Goal: Book appointment/travel/reservation

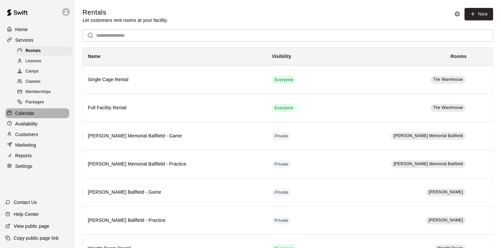
click at [31, 113] on p "Calendar" at bounding box center [24, 113] width 19 height 7
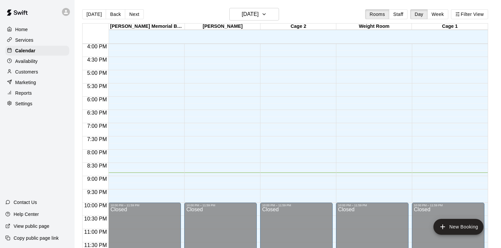
scroll to position [11, 0]
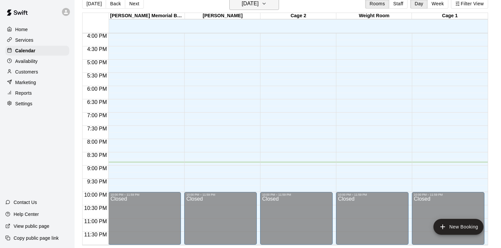
click at [267, 4] on icon "button" at bounding box center [264, 4] width 5 height 8
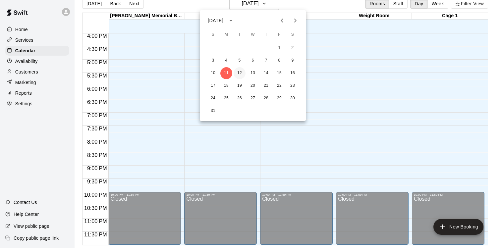
click at [239, 74] on button "12" at bounding box center [240, 73] width 12 height 12
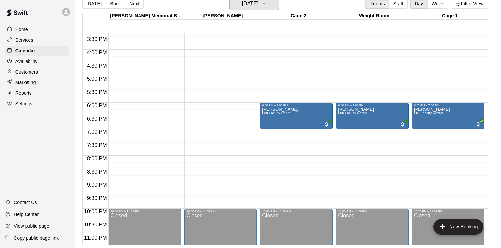
scroll to position [407, 0]
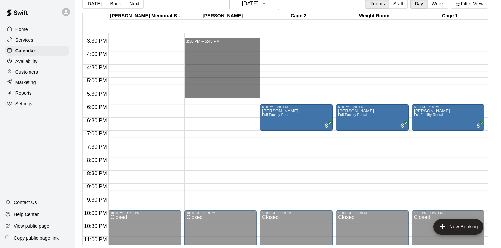
drag, startPoint x: 223, startPoint y: 43, endPoint x: 221, endPoint y: 93, distance: 49.1
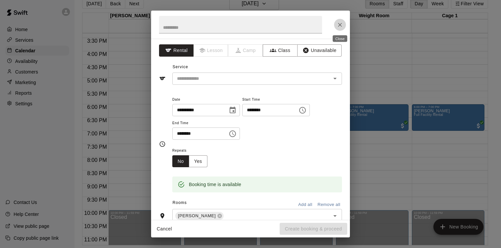
click at [339, 22] on icon "Close" at bounding box center [340, 25] width 7 height 7
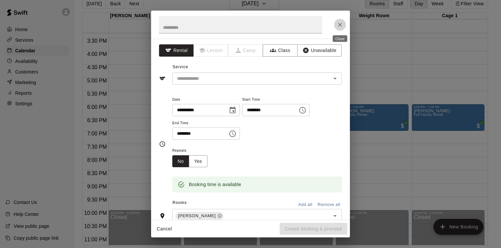
click at [343, 22] on icon "Close" at bounding box center [340, 25] width 7 height 7
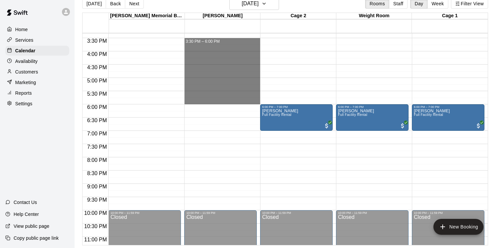
drag, startPoint x: 201, startPoint y: 41, endPoint x: 203, endPoint y: 101, distance: 59.8
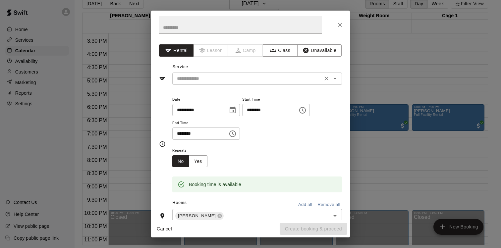
click at [196, 82] on input "text" at bounding box center [247, 79] width 146 height 8
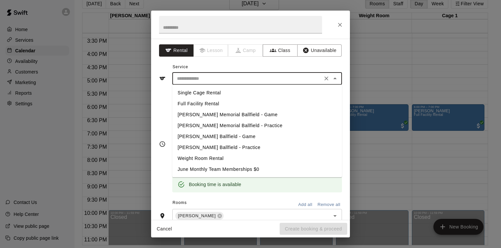
click at [201, 105] on li "Full Facility Rental" at bounding box center [257, 104] width 170 height 11
type input "**********"
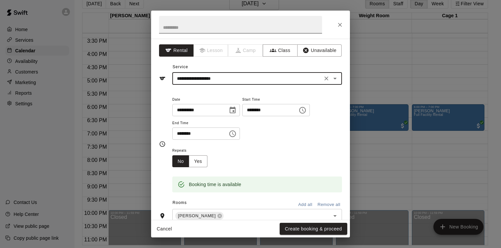
click at [212, 29] on input "text" at bounding box center [240, 25] width 163 height 18
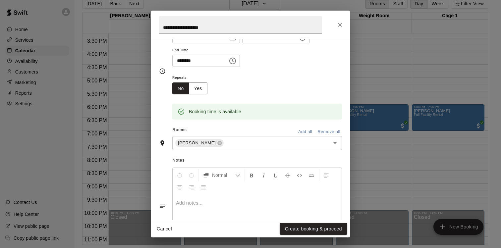
scroll to position [74, 0]
type input "**********"
click at [204, 91] on button "Yes" at bounding box center [198, 88] width 19 height 12
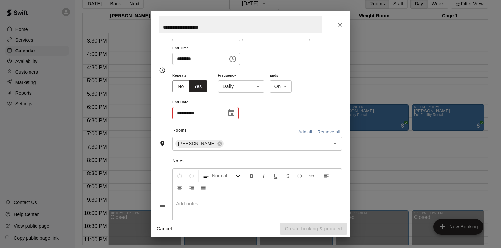
click at [226, 91] on body "Home Services Calendar Availability Customers Marketing Reports Settings Contac…" at bounding box center [250, 118] width 501 height 259
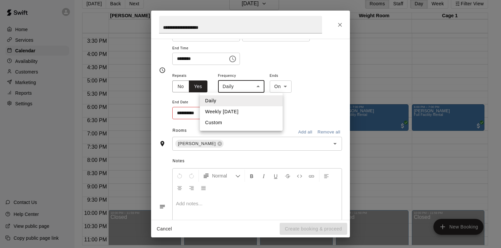
click at [226, 110] on li "Weekly [DATE]" at bounding box center [241, 111] width 83 height 11
type input "******"
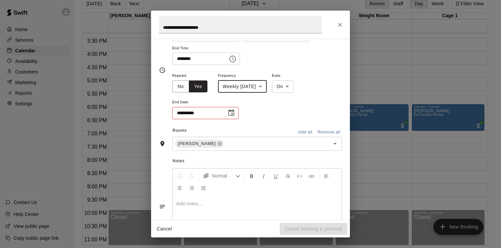
click at [177, 111] on input "**********" at bounding box center [197, 113] width 50 height 12
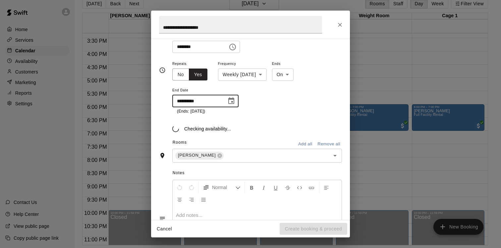
scroll to position [91, 0]
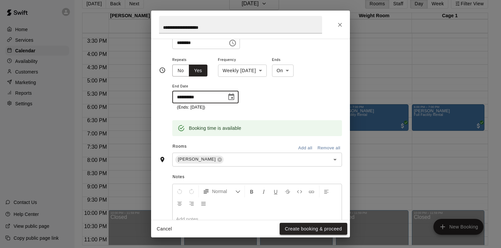
type input "**********"
click at [301, 230] on button "Create booking & proceed" at bounding box center [314, 229] width 68 height 12
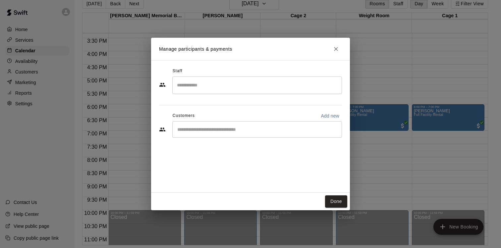
click at [282, 93] on div "​" at bounding box center [257, 86] width 170 height 18
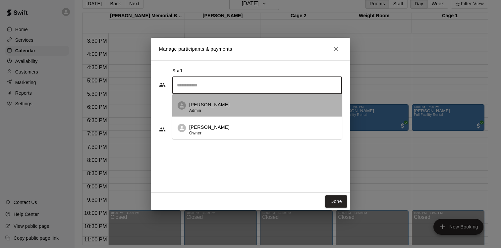
click at [272, 102] on div "[PERSON_NAME] Admin" at bounding box center [263, 107] width 148 height 13
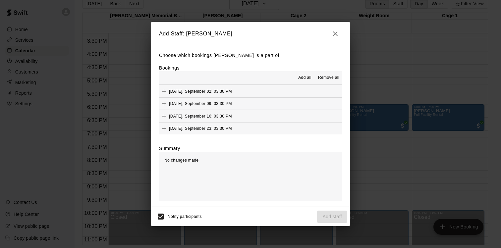
scroll to position [43, 0]
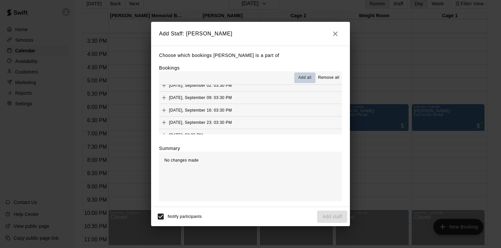
click at [311, 77] on span "Add all" at bounding box center [304, 78] width 13 height 7
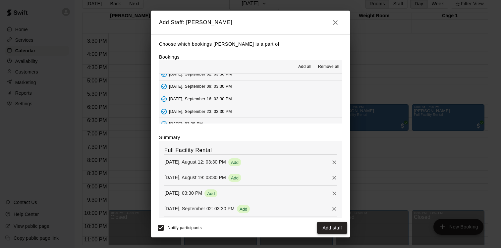
click at [333, 227] on button "Add staff" at bounding box center [332, 228] width 30 height 12
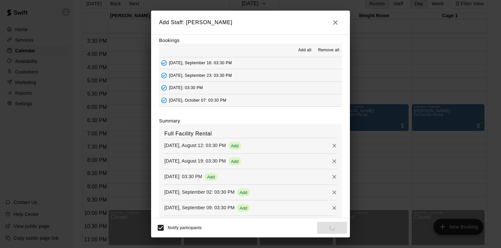
scroll to position [88, 0]
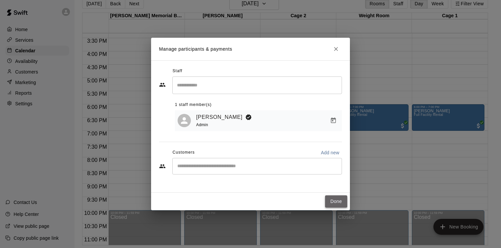
click at [332, 199] on button "Done" at bounding box center [336, 202] width 22 height 12
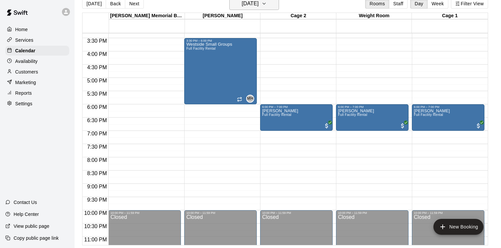
click at [267, 5] on icon "button" at bounding box center [264, 4] width 5 height 8
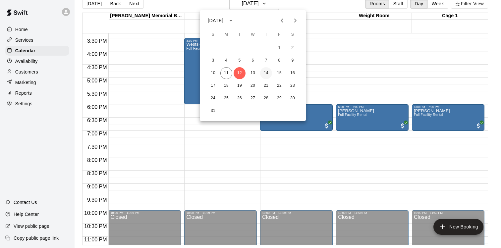
click at [269, 72] on button "14" at bounding box center [266, 73] width 12 height 12
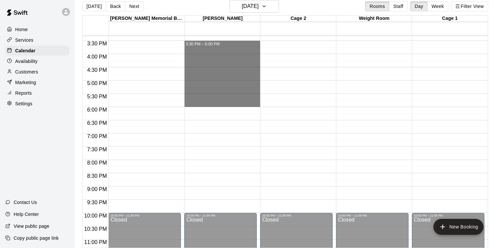
drag, startPoint x: 223, startPoint y: 44, endPoint x: 224, endPoint y: 106, distance: 62.7
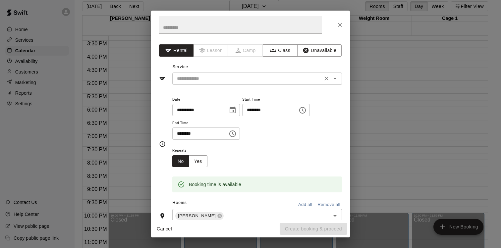
click at [223, 74] on div "​" at bounding box center [257, 79] width 170 height 12
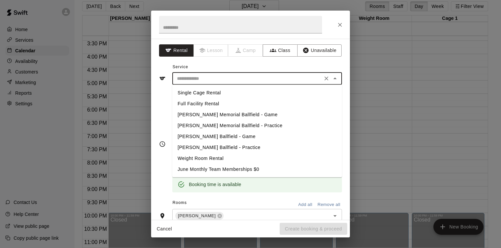
click at [214, 146] on li "[PERSON_NAME] Ballfield - Practice" at bounding box center [257, 147] width 170 height 11
type input "**********"
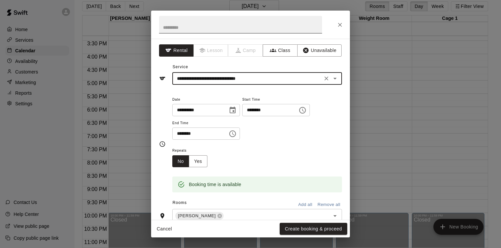
click at [223, 29] on input "text" at bounding box center [240, 25] width 163 height 18
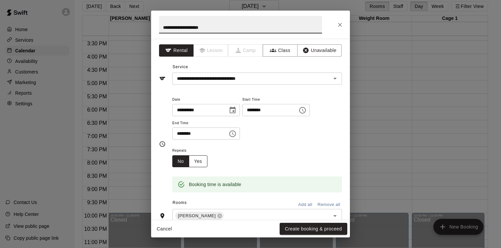
type input "**********"
click at [203, 159] on button "Yes" at bounding box center [198, 162] width 19 height 12
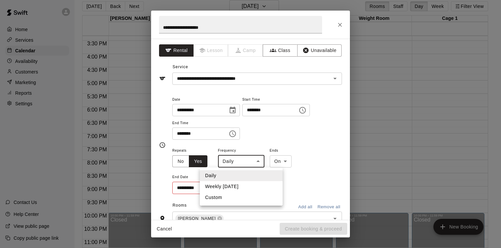
click at [251, 161] on body "Home Services Calendar Availability Customers Marketing Reports Settings Contac…" at bounding box center [250, 121] width 501 height 259
click at [240, 186] on li "Weekly [DATE]" at bounding box center [241, 186] width 83 height 11
type input "******"
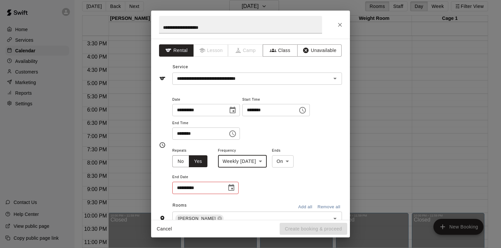
click at [178, 187] on input "**********" at bounding box center [197, 188] width 50 height 12
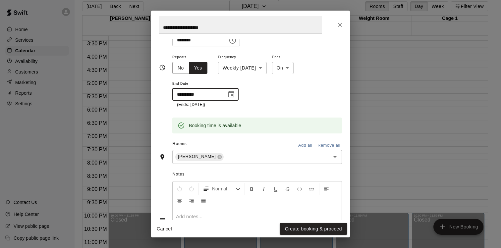
scroll to position [143, 0]
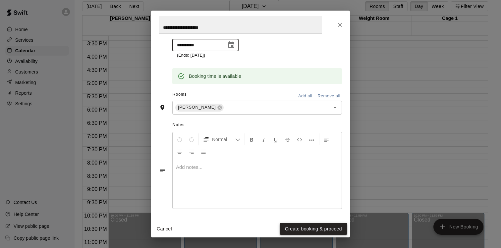
type input "**********"
click at [298, 228] on button "Create booking & proceed" at bounding box center [314, 229] width 68 height 12
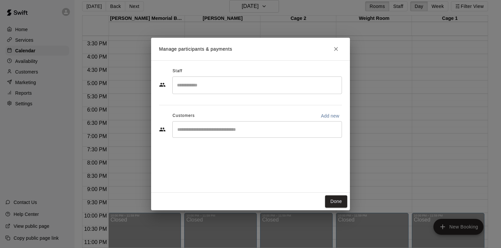
click at [260, 85] on input "Search staff" at bounding box center [257, 86] width 164 height 12
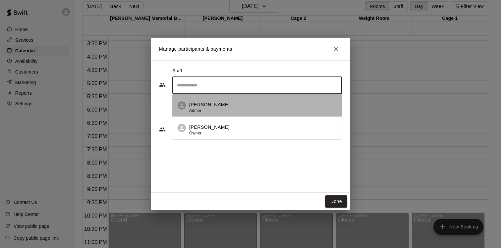
click at [249, 101] on div "[PERSON_NAME] Admin" at bounding box center [263, 107] width 148 height 13
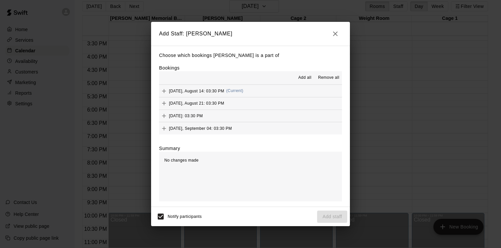
click at [301, 183] on div "No changes made" at bounding box center [250, 177] width 183 height 50
click at [310, 79] on span "Add all" at bounding box center [304, 78] width 13 height 7
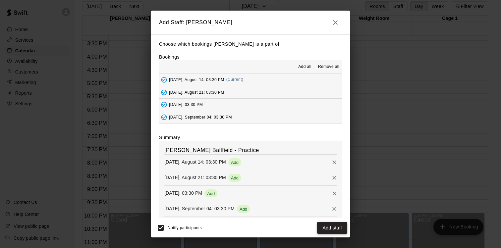
click at [333, 225] on button "Add staff" at bounding box center [332, 228] width 30 height 12
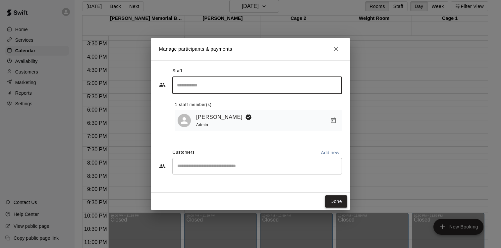
click at [328, 199] on button "Done" at bounding box center [336, 202] width 22 height 12
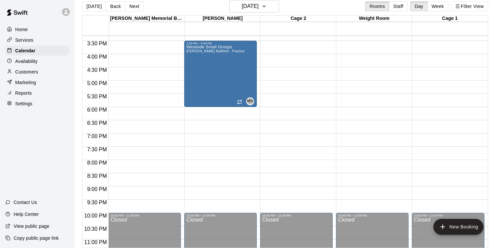
scroll to position [415, 0]
